Goal: Check status

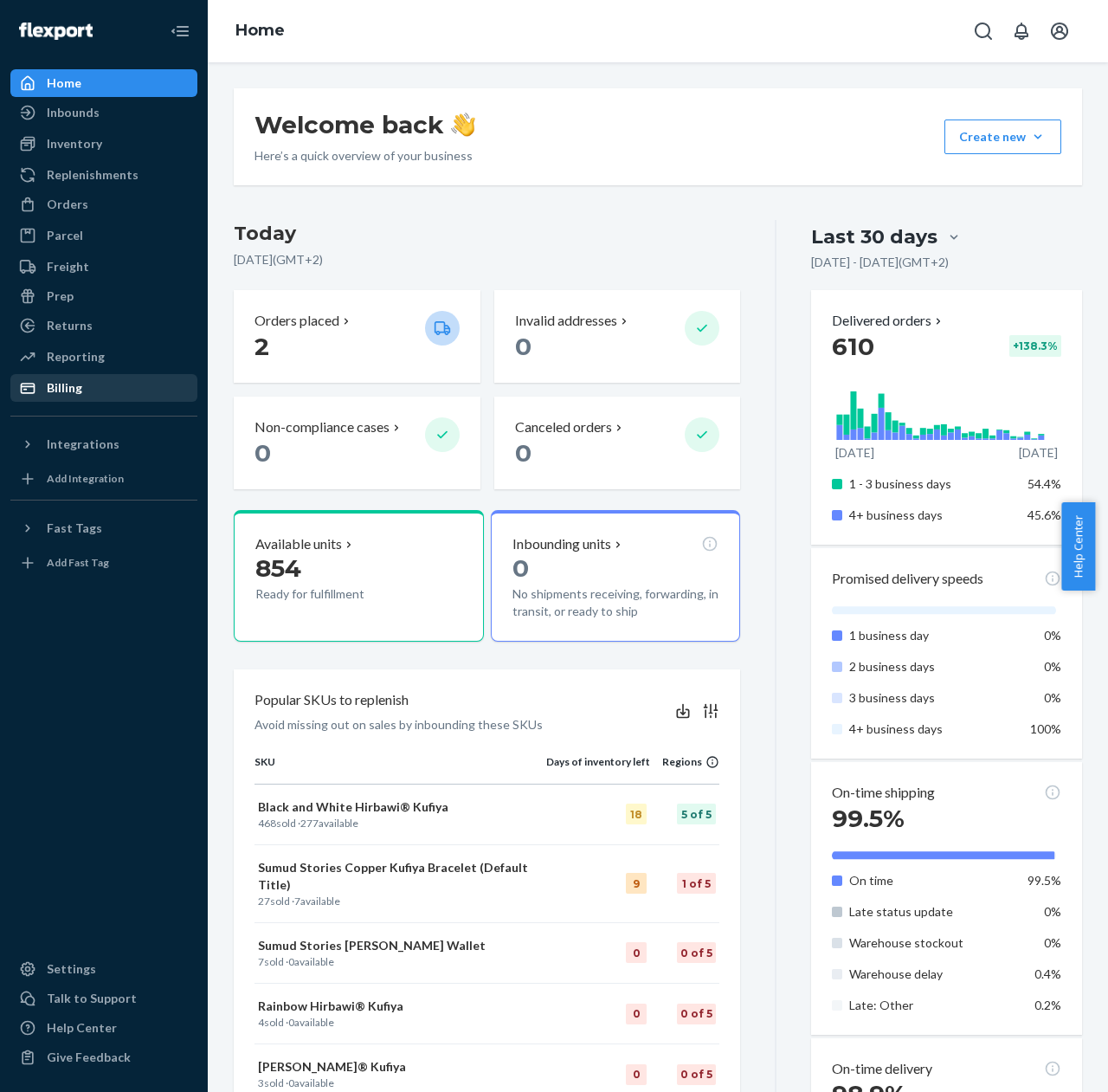
click at [147, 399] on div "Billing" at bounding box center [104, 388] width 184 height 24
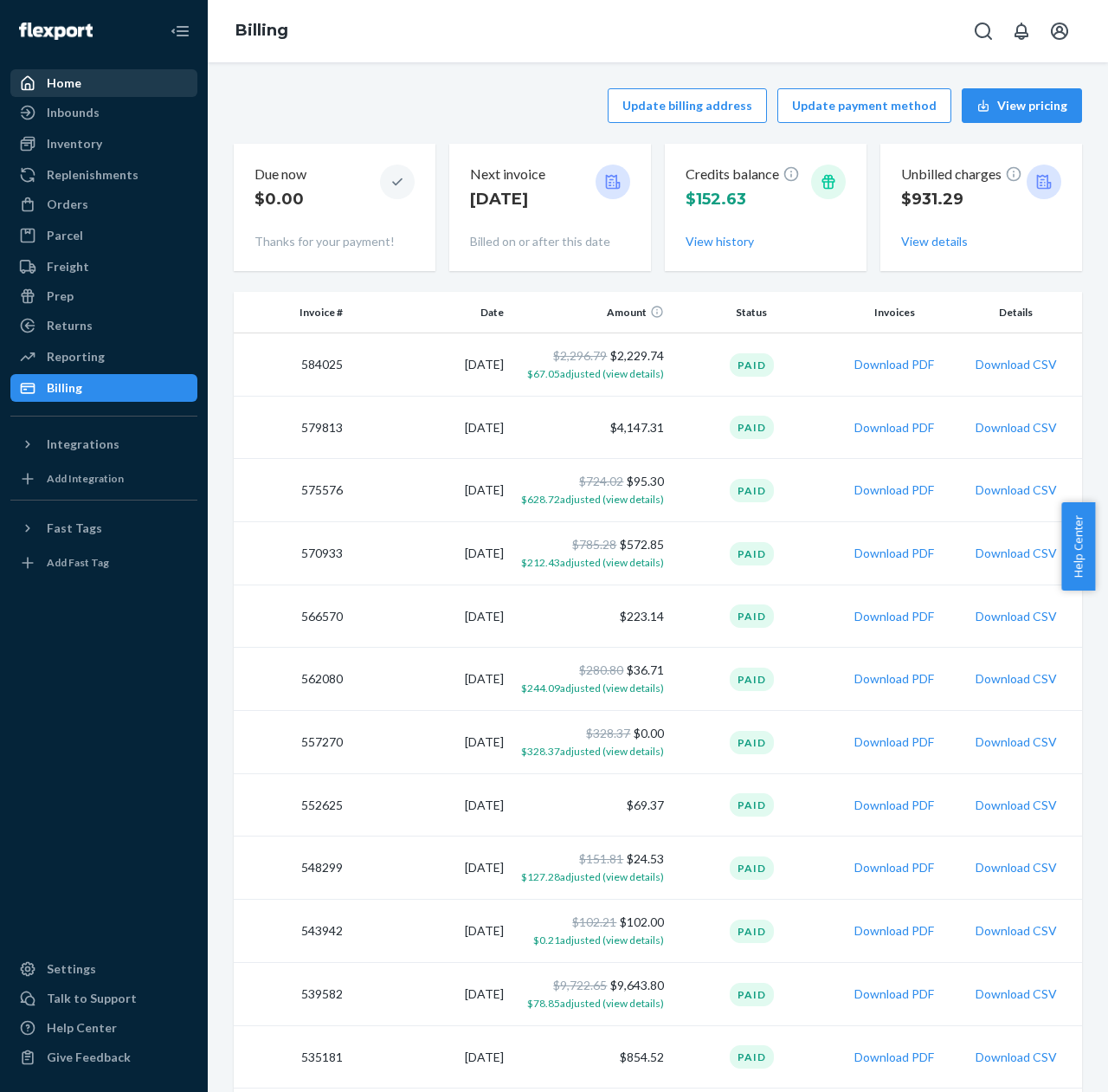
click at [134, 90] on div "Home" at bounding box center [104, 83] width 184 height 24
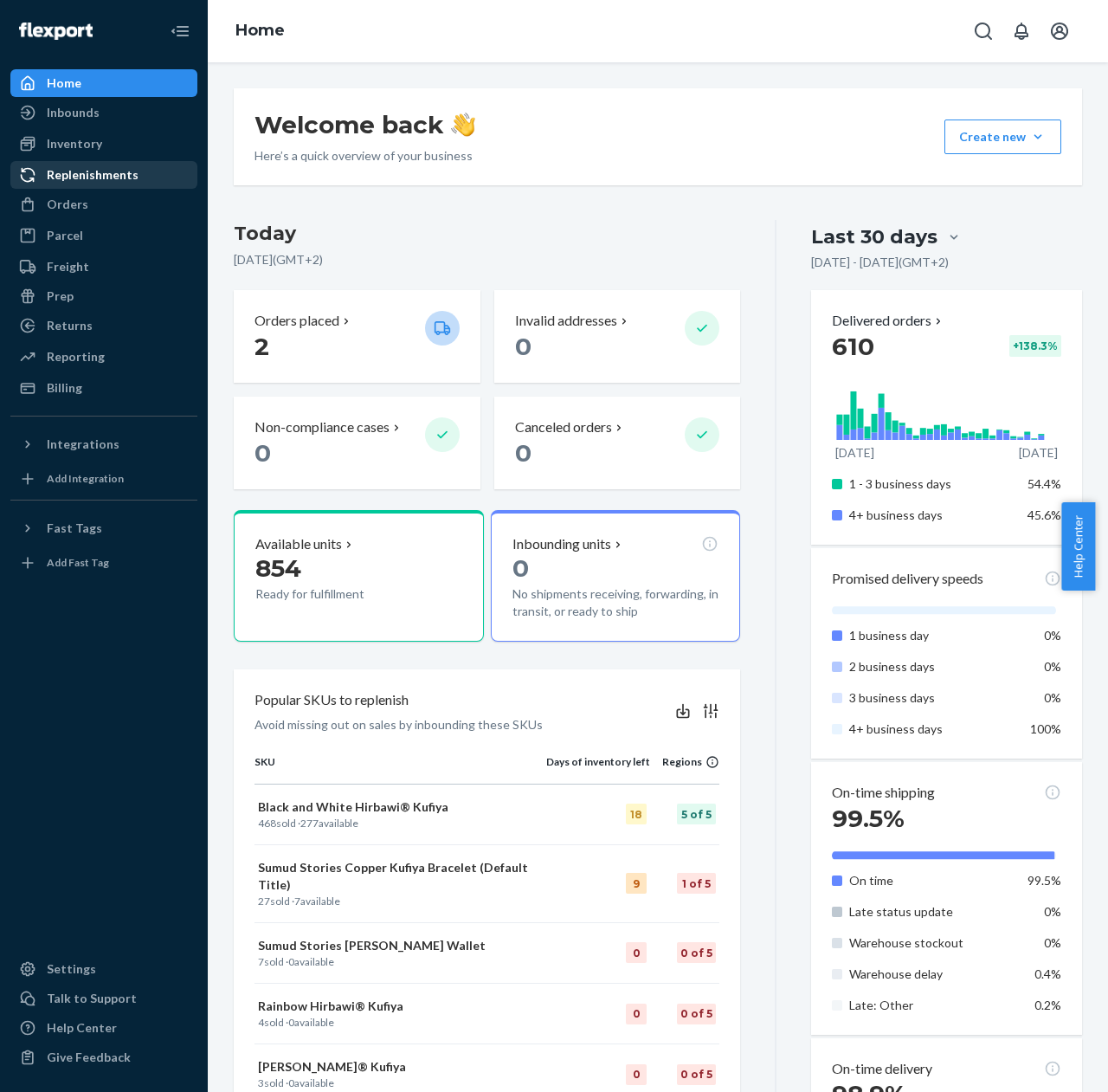
click at [114, 187] on link "Replenishments" at bounding box center [104, 175] width 187 height 28
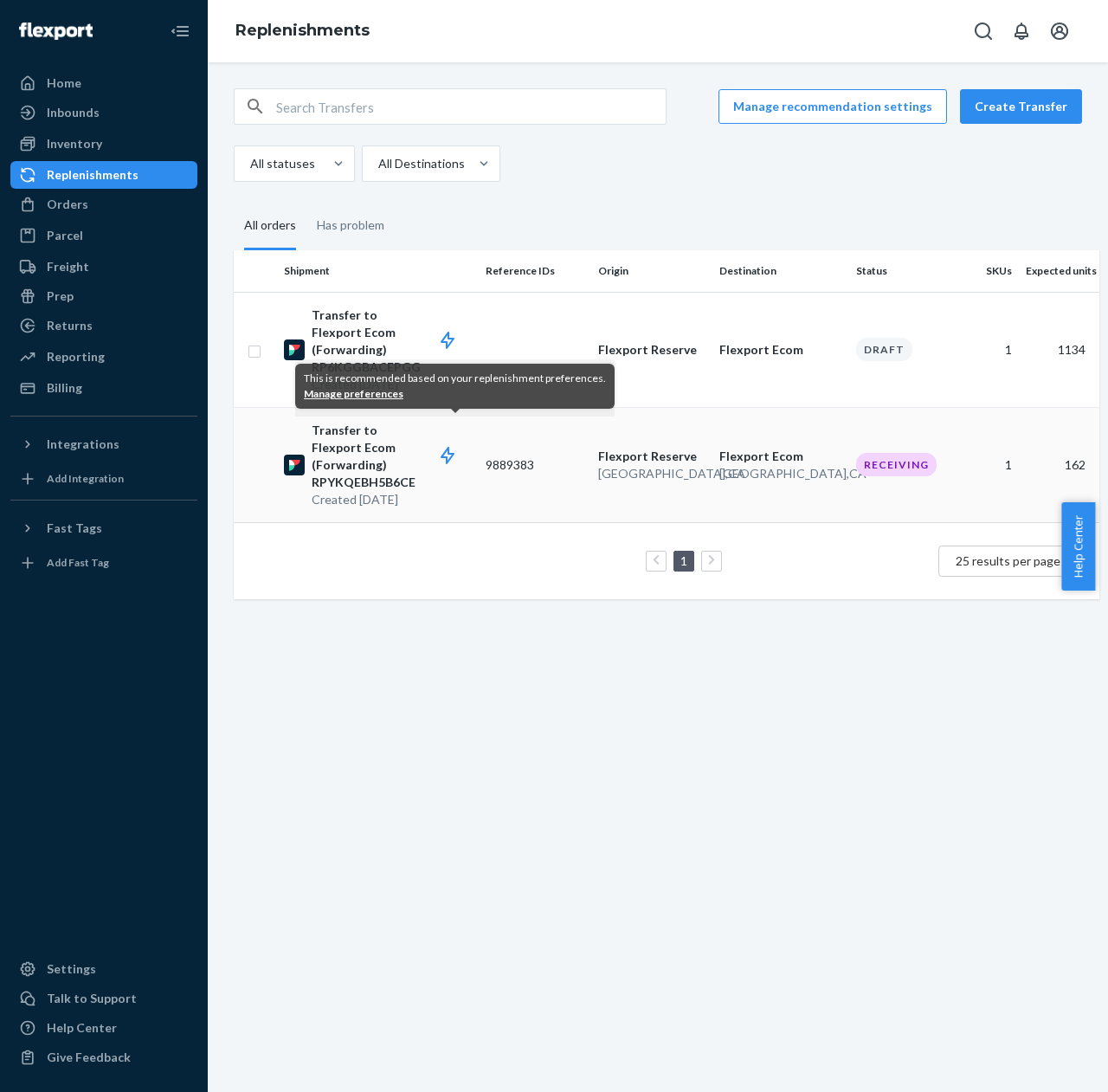
click at [377, 446] on p "Transfer to Flexport Ecom (Forwarding) RPYKQEBH5B6CE" at bounding box center [392, 456] width 161 height 69
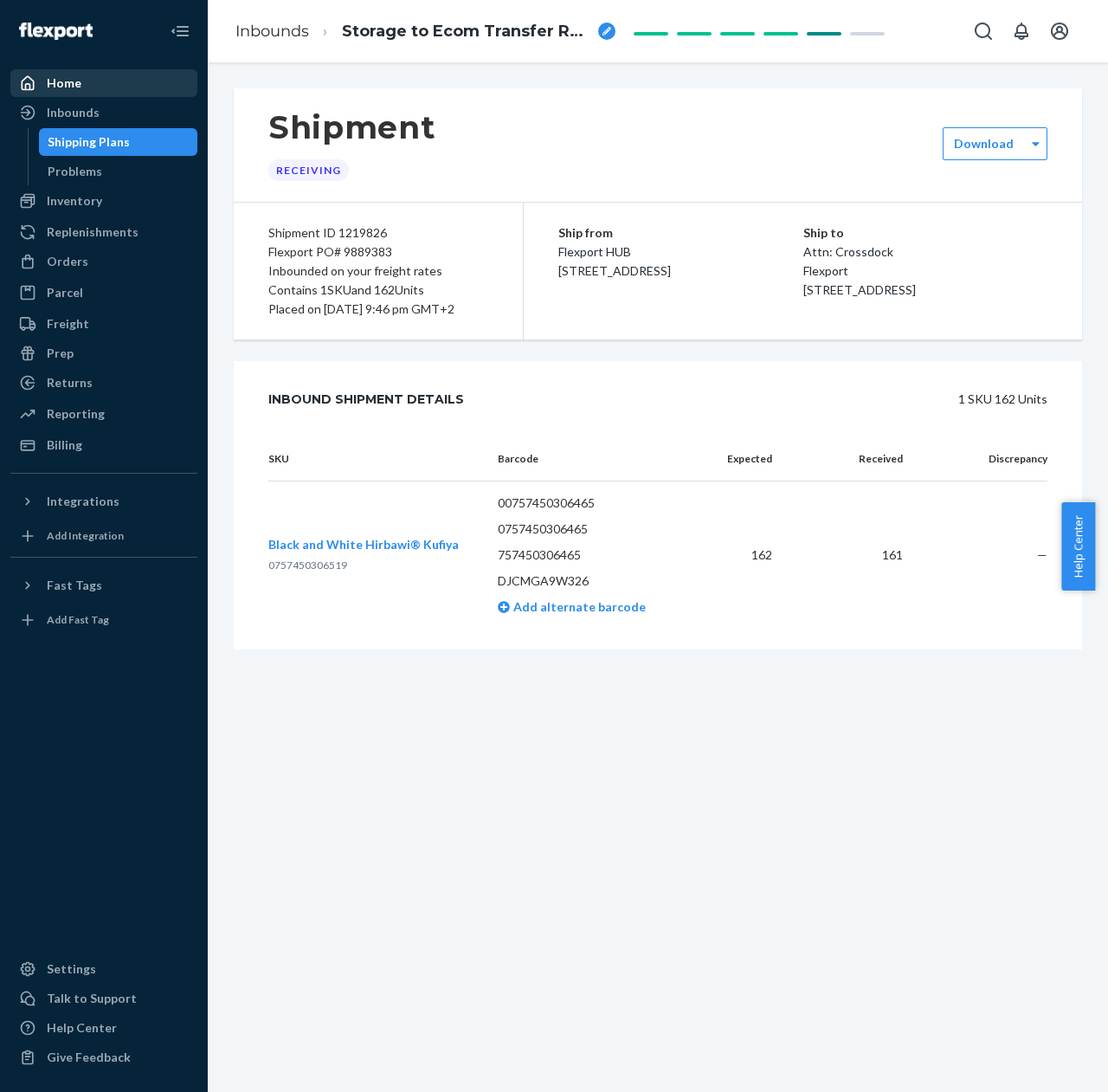
click at [90, 77] on div "Home" at bounding box center [104, 83] width 184 height 24
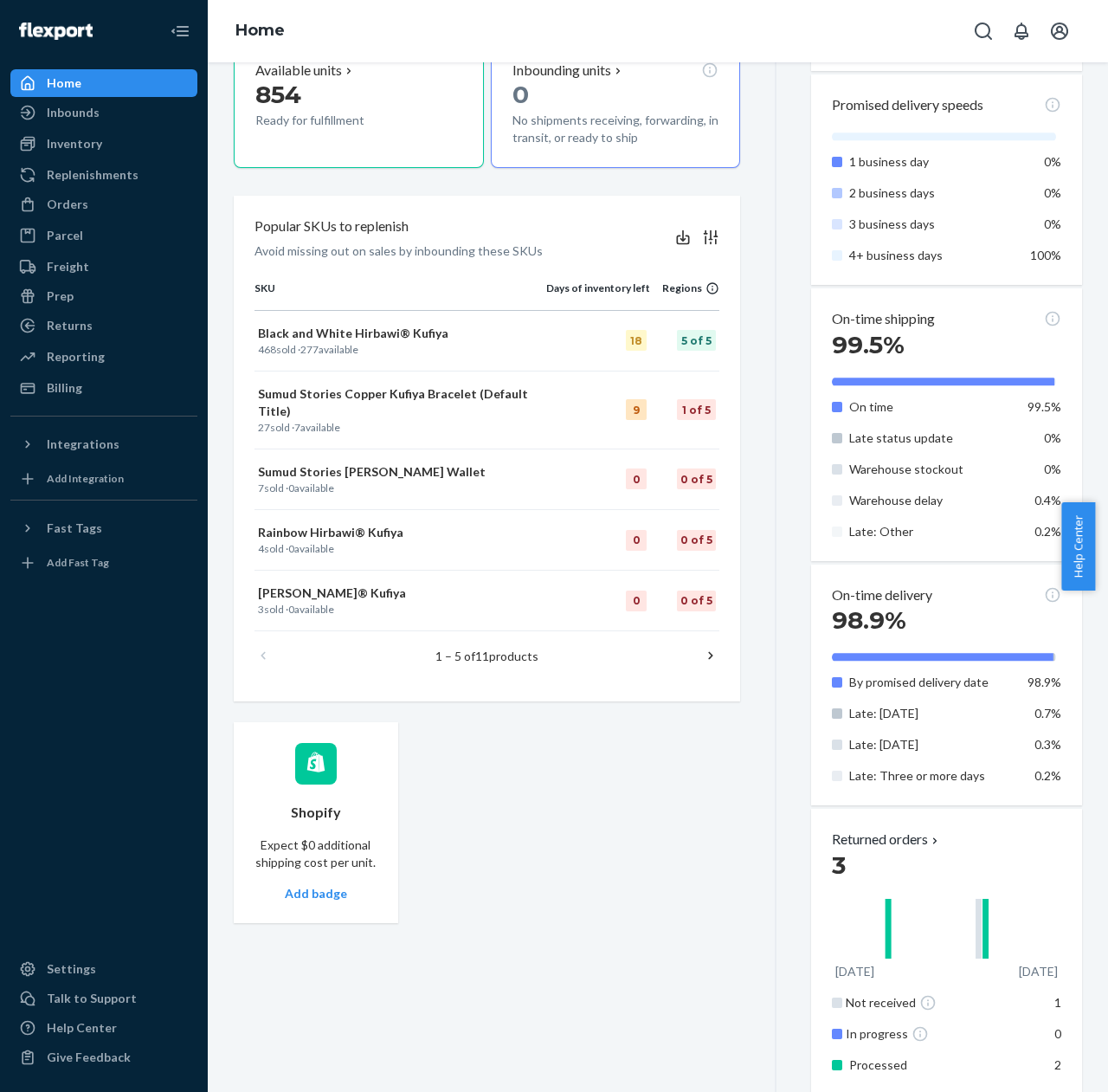
scroll to position [658, 0]
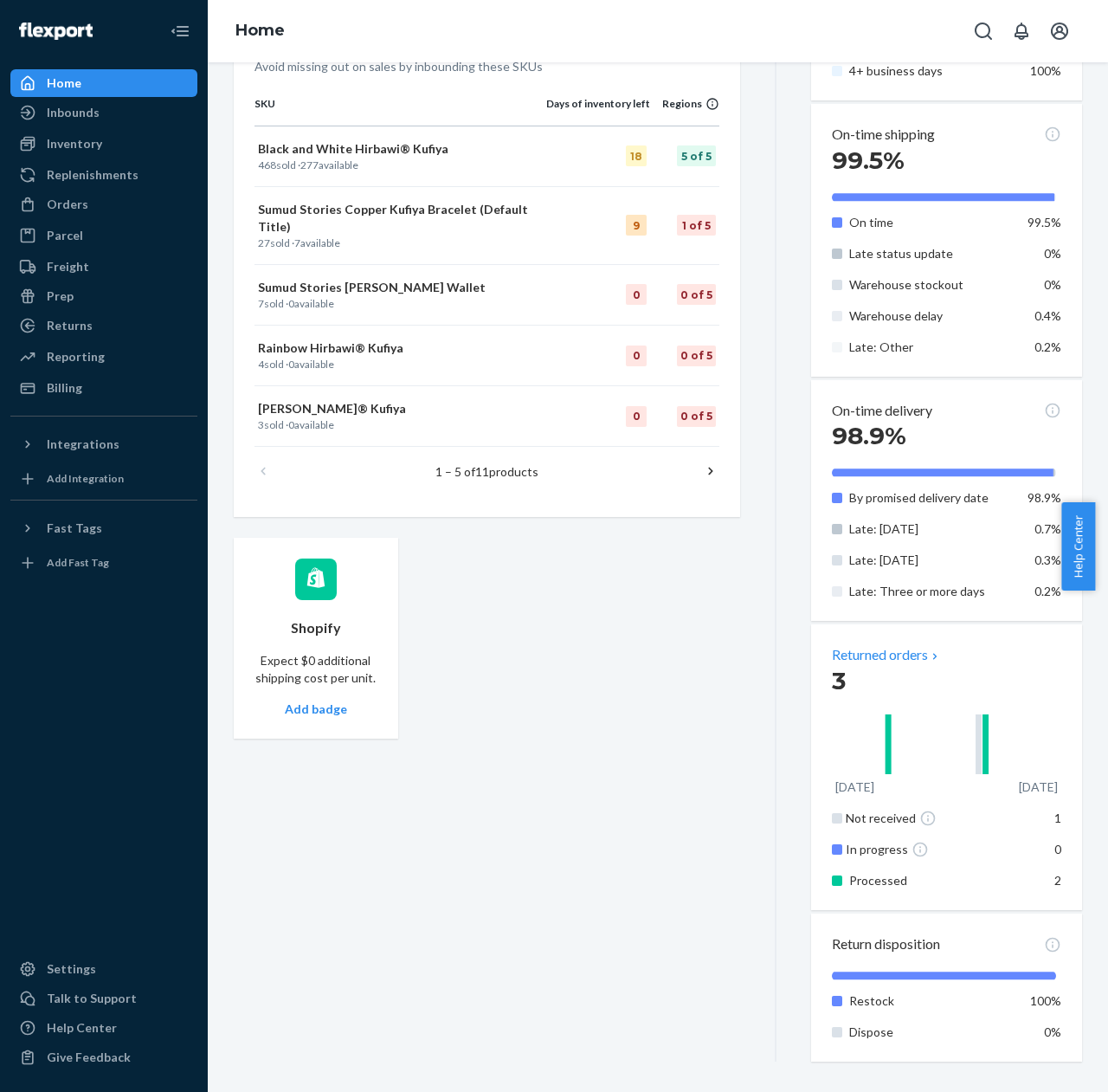
click at [937, 651] on icon at bounding box center [934, 656] width 14 height 14
